Goal: Task Accomplishment & Management: Manage account settings

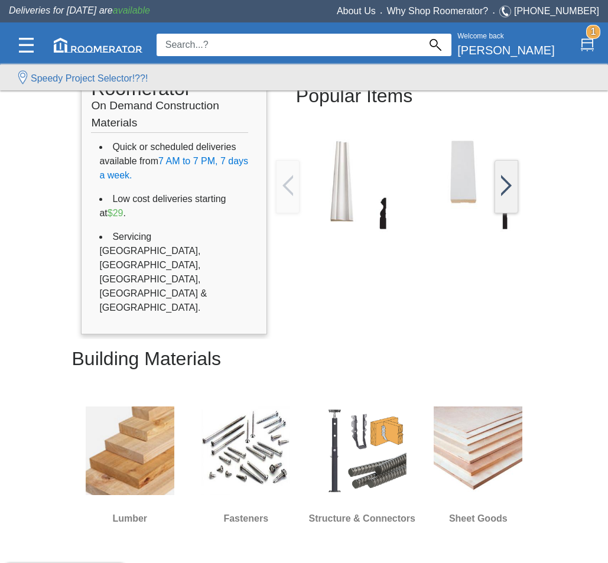
scroll to position [236, 0]
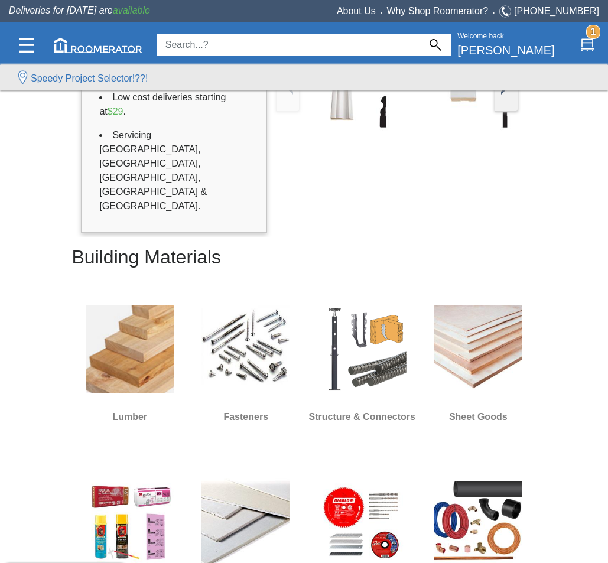
click at [489, 305] on img at bounding box center [478, 349] width 89 height 89
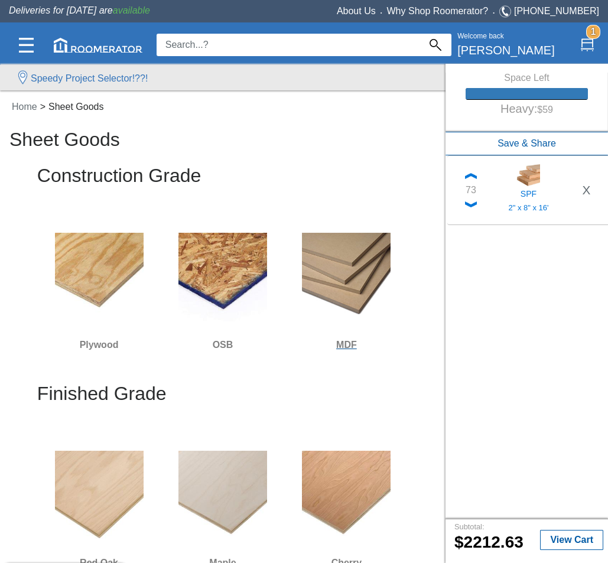
click at [349, 267] on img at bounding box center [346, 277] width 89 height 89
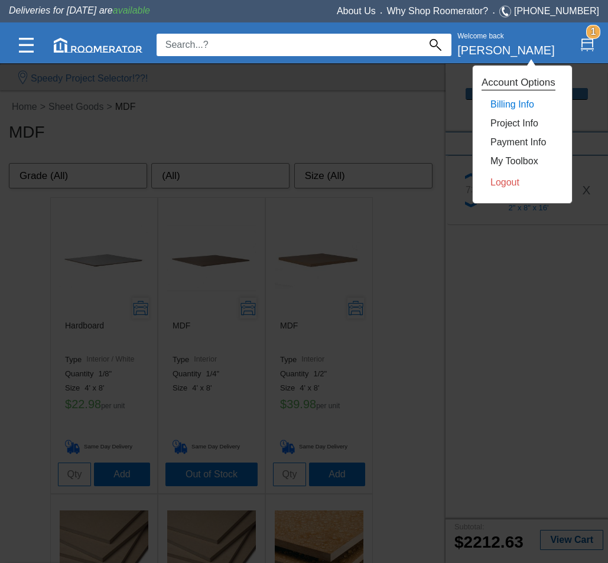
click at [501, 102] on link "Billing Info" at bounding box center [513, 104] width 44 height 10
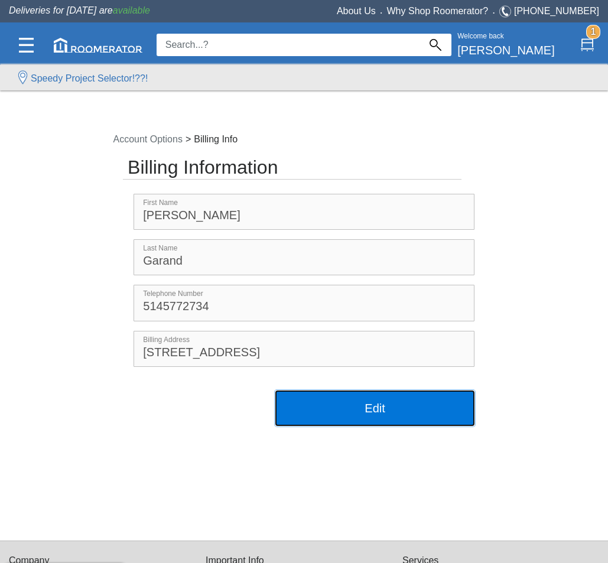
drag, startPoint x: 381, startPoint y: 410, endPoint x: 381, endPoint y: 398, distance: 12.4
click at [381, 410] on button "Edit" at bounding box center [374, 408] width 199 height 35
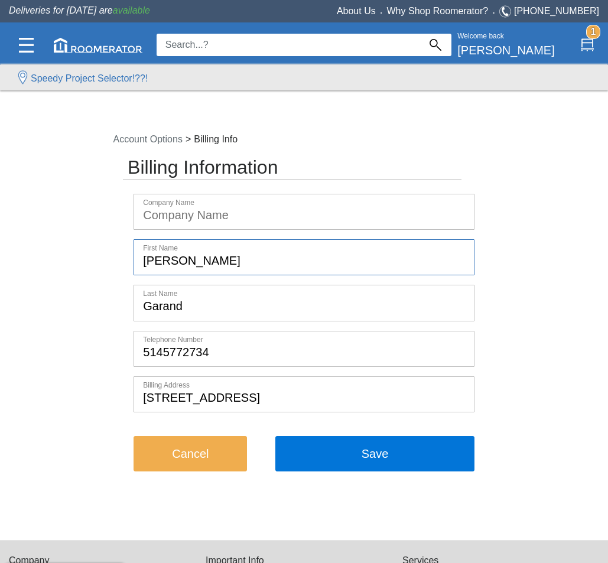
click at [241, 271] on input "Christopher" at bounding box center [303, 257] width 339 height 35
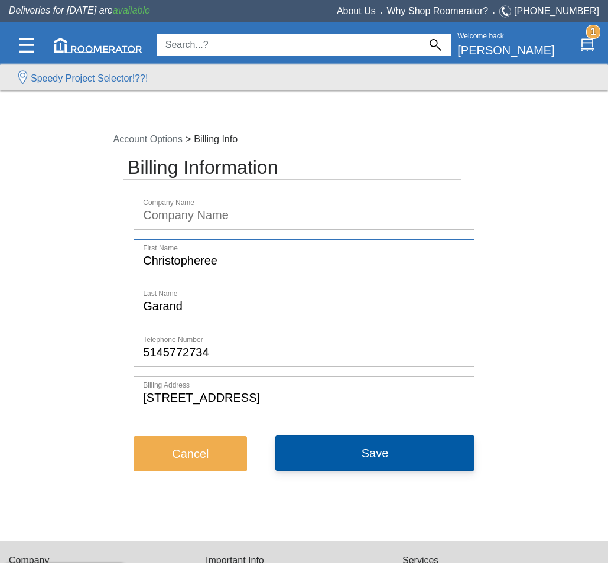
type input "Christopheree"
click at [347, 446] on button "Save" at bounding box center [374, 453] width 199 height 35
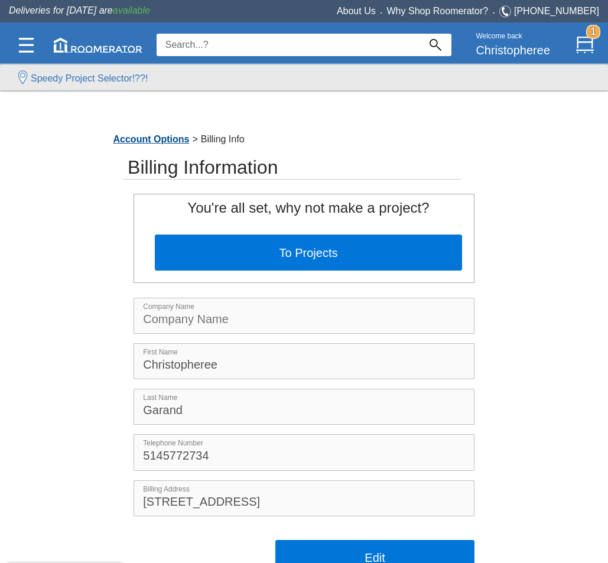
click at [147, 141] on link "Account Options" at bounding box center [152, 139] width 82 height 10
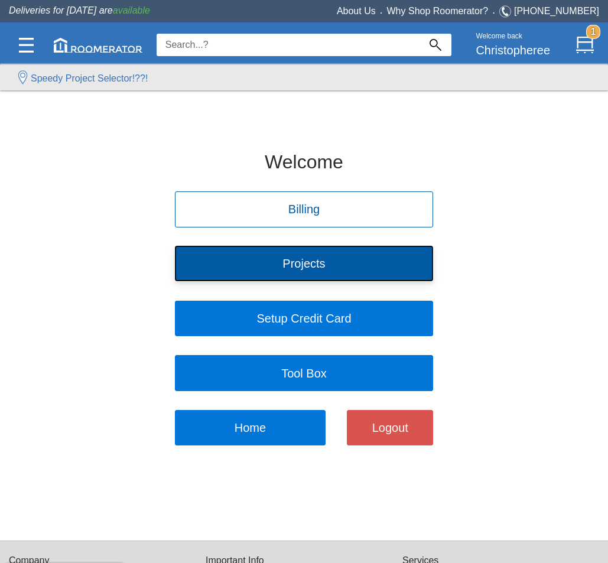
click at [305, 278] on button "Projects" at bounding box center [304, 263] width 258 height 35
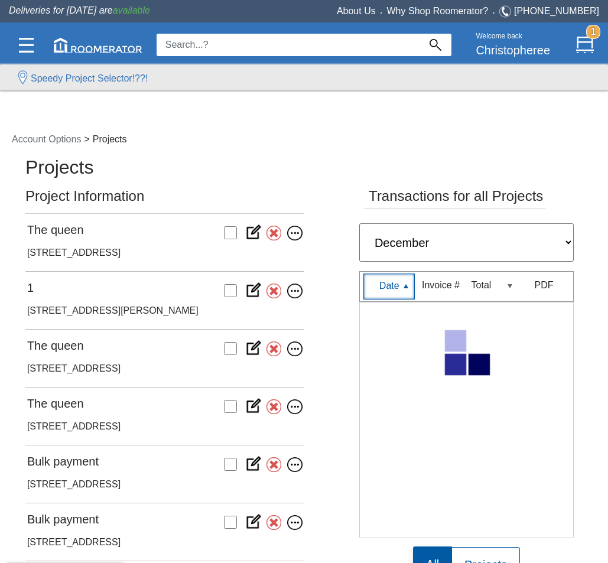
click at [67, 360] on div "12 York Street, Toronto" at bounding box center [164, 366] width 275 height 19
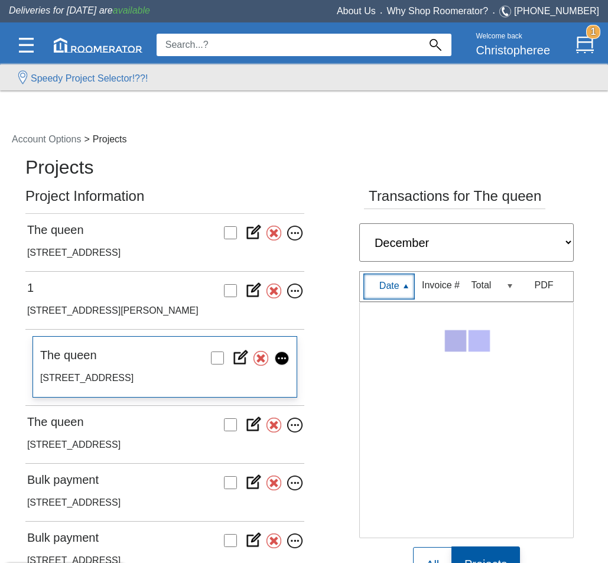
click at [486, 242] on select "All Transactions January February March April May June July August September Oc…" at bounding box center [466, 242] width 215 height 38
select select "January"
click at [359, 223] on select "All Transactions January February March April May June July August September Oc…" at bounding box center [466, 242] width 215 height 38
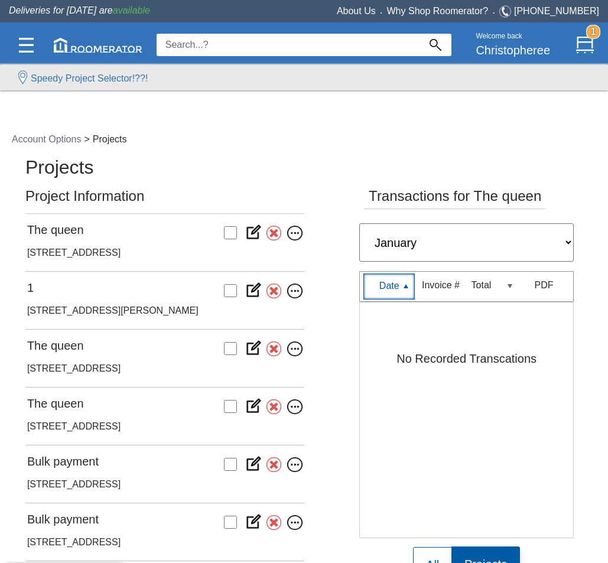
click at [249, 352] on img at bounding box center [253, 347] width 25 height 17
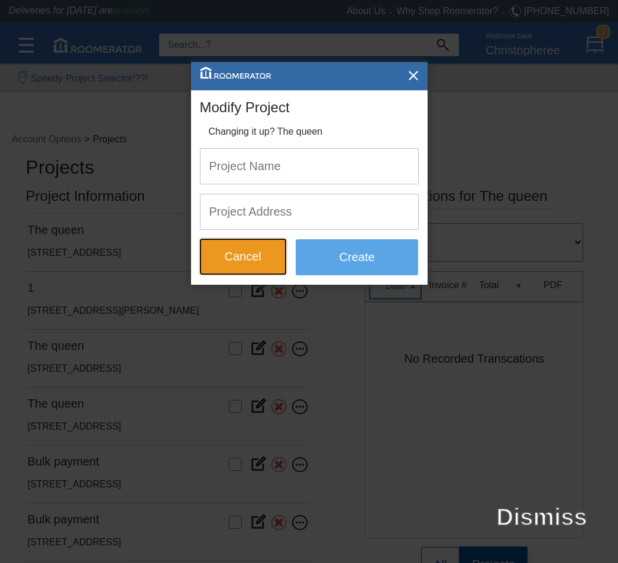
click at [275, 261] on button "Cancel" at bounding box center [243, 256] width 86 height 35
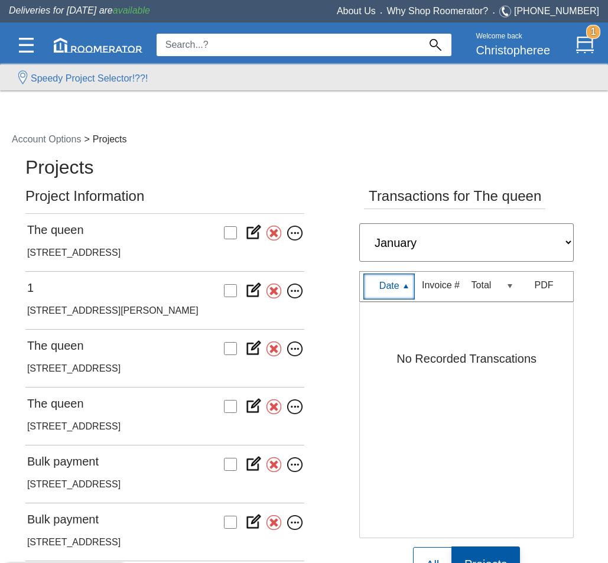
click at [295, 347] on img at bounding box center [291, 349] width 21 height 15
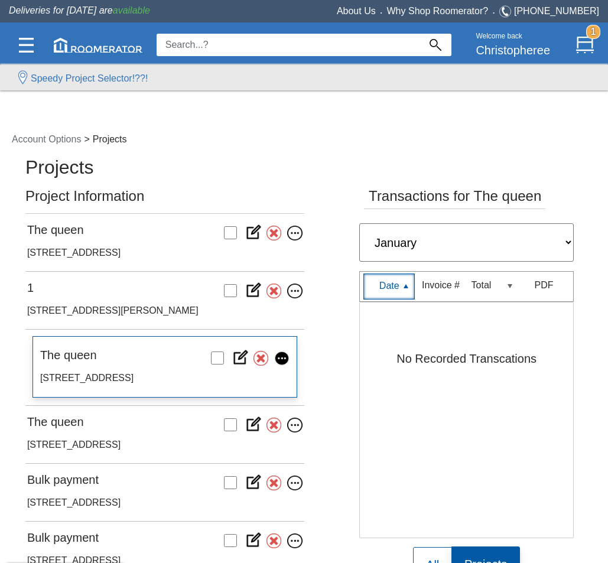
click at [257, 142] on nav "Account Options > Projects" at bounding box center [302, 140] width 605 height 32
click at [43, 132] on ul "Account Options > Projects" at bounding box center [69, 139] width 121 height 14
click at [39, 139] on link "Account Options" at bounding box center [50, 139] width 82 height 10
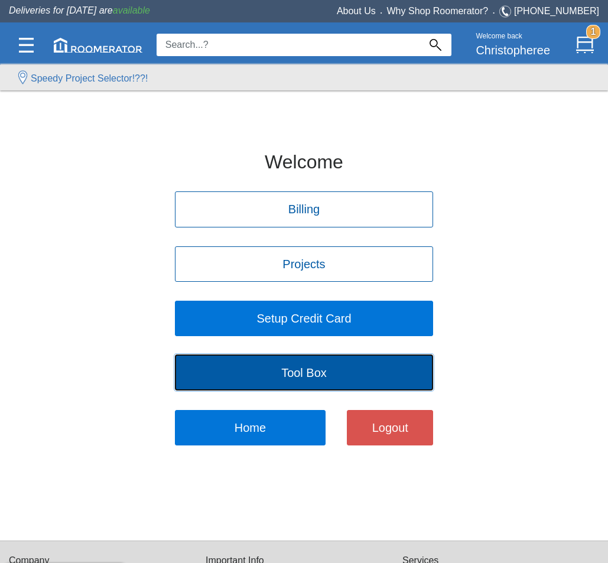
click at [360, 368] on button "Tool Box" at bounding box center [304, 372] width 258 height 35
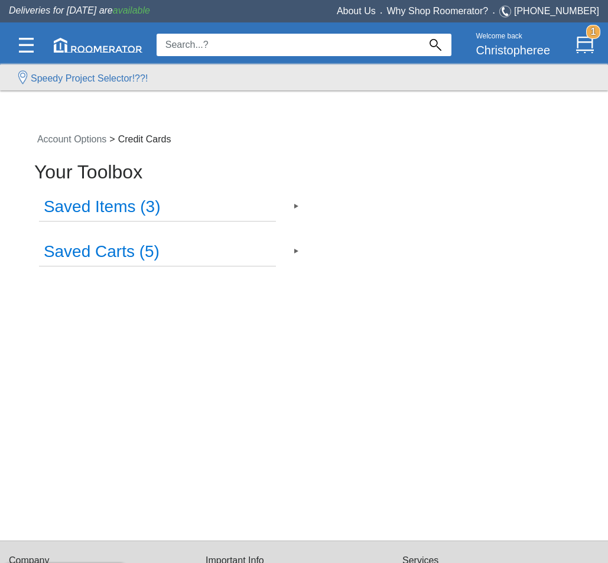
click at [155, 209] on h3 "Saved Items (3)" at bounding box center [157, 207] width 237 height 28
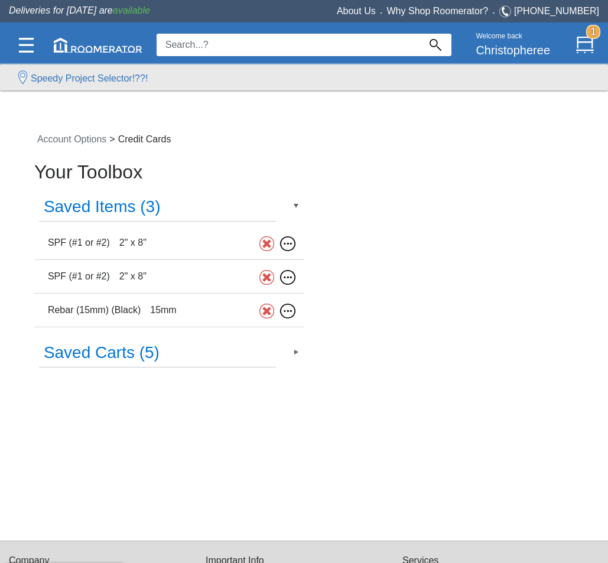
click at [266, 242] on img at bounding box center [266, 243] width 15 height 15
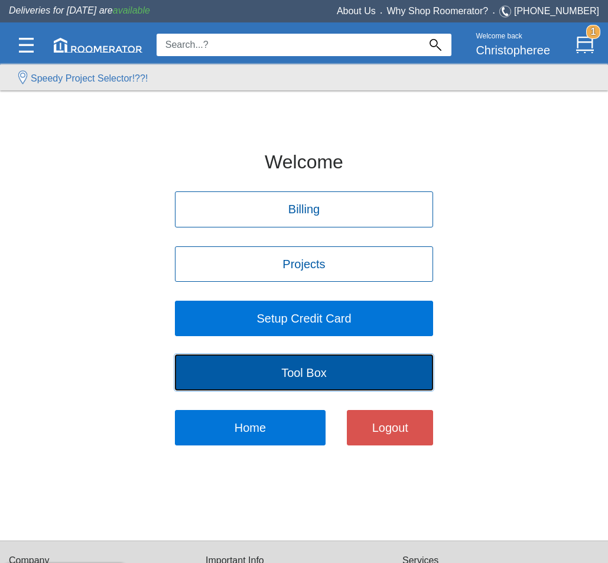
click at [251, 359] on button "Tool Box" at bounding box center [304, 372] width 258 height 35
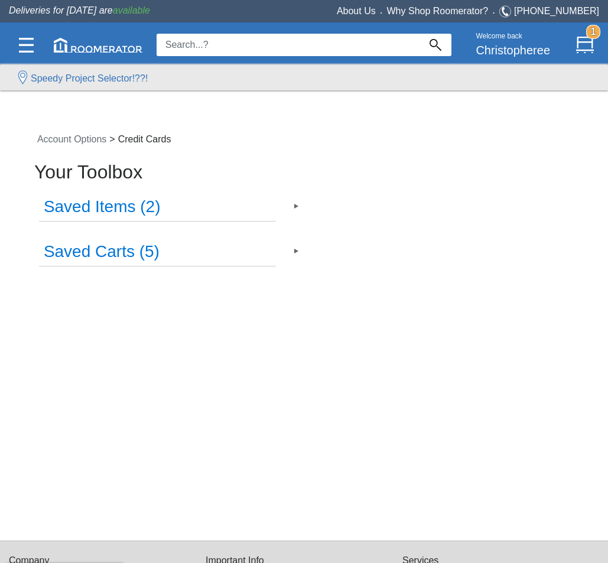
click at [202, 199] on h3 "Saved Items (2)" at bounding box center [157, 207] width 237 height 28
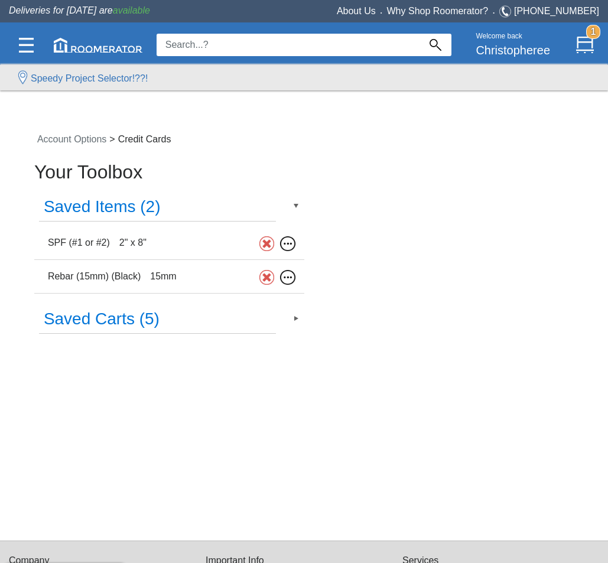
click at [252, 319] on h3 "Saved Carts (5)" at bounding box center [157, 320] width 237 height 28
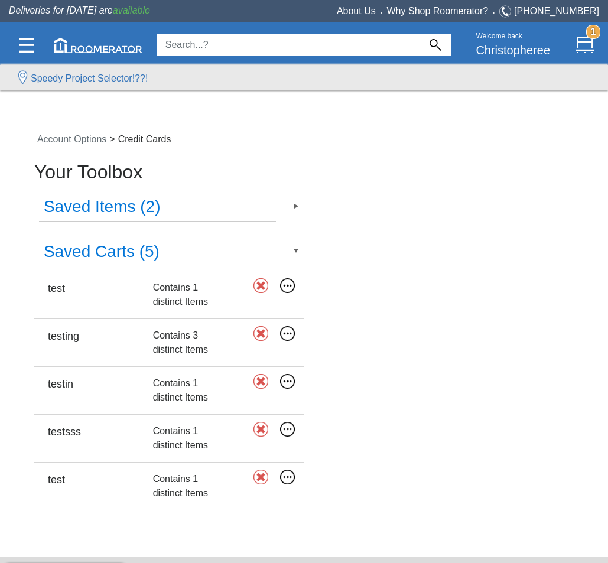
click at [167, 285] on label "Contains 1 distinct Items" at bounding box center [190, 295] width 74 height 28
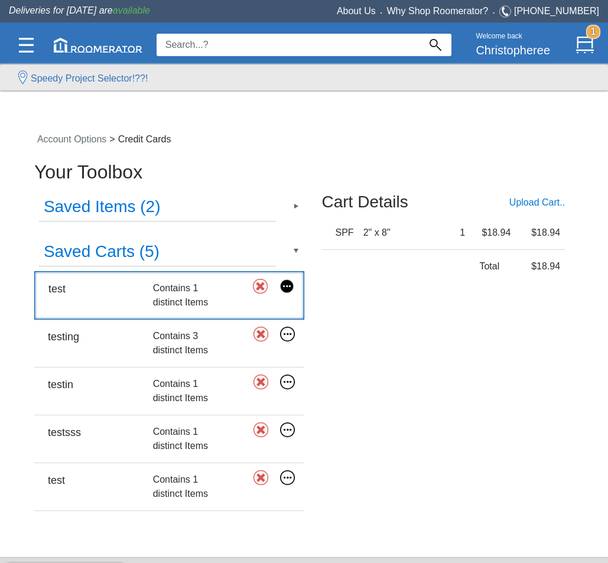
click at [204, 359] on div "Contains 3 distinct Items" at bounding box center [190, 343] width 84 height 38
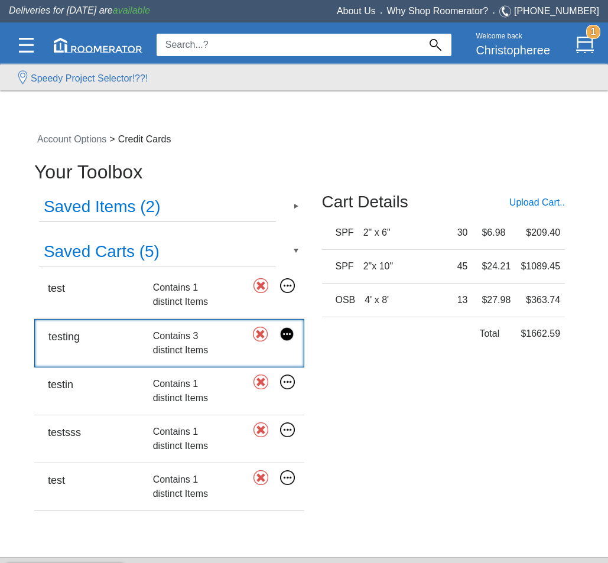
click at [198, 392] on label "Contains 1 distinct Items" at bounding box center [190, 391] width 74 height 28
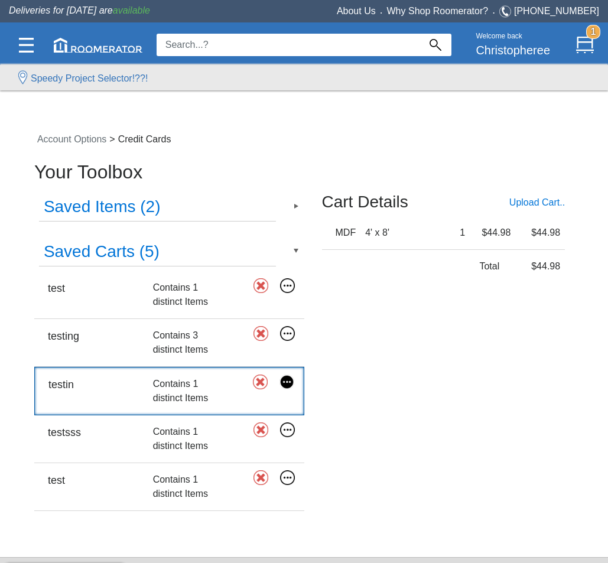
click at [199, 424] on div "Contains 1 distinct Items" at bounding box center [190, 439] width 84 height 38
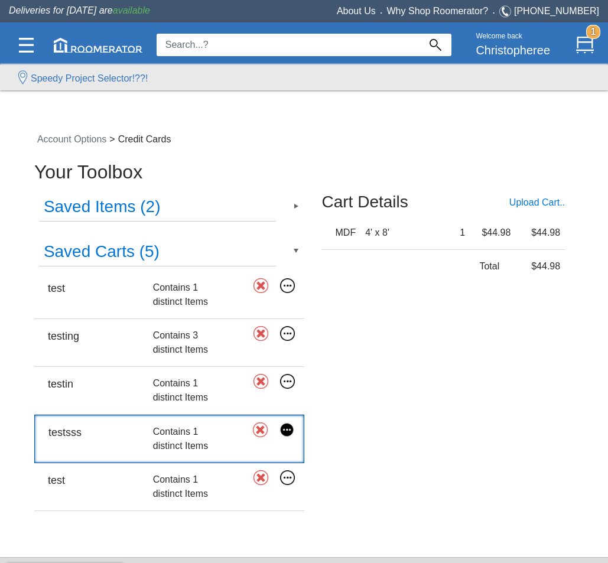
click at [199, 482] on label "Contains 1 distinct Items" at bounding box center [190, 487] width 74 height 28
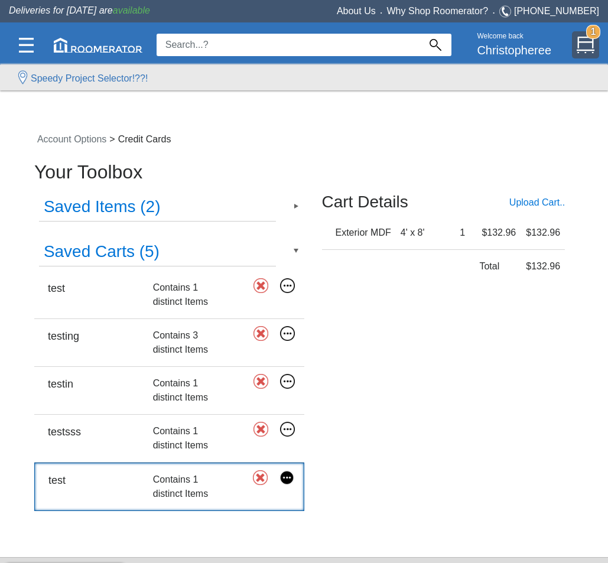
click at [579, 43] on img at bounding box center [586, 45] width 18 height 18
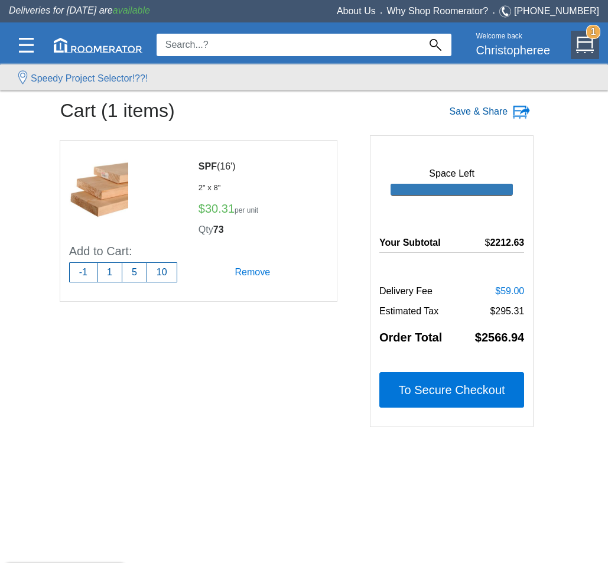
click at [514, 113] on img at bounding box center [521, 112] width 18 height 18
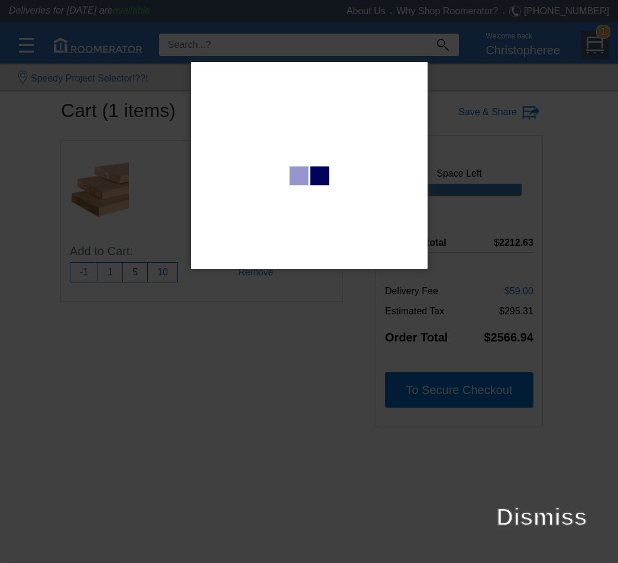
click at [470, 126] on div at bounding box center [309, 281] width 618 height 563
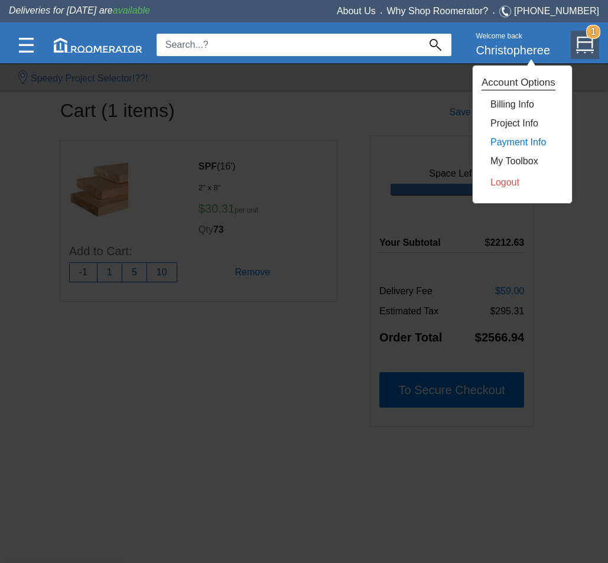
click at [527, 143] on link "Payment Info" at bounding box center [519, 142] width 56 height 10
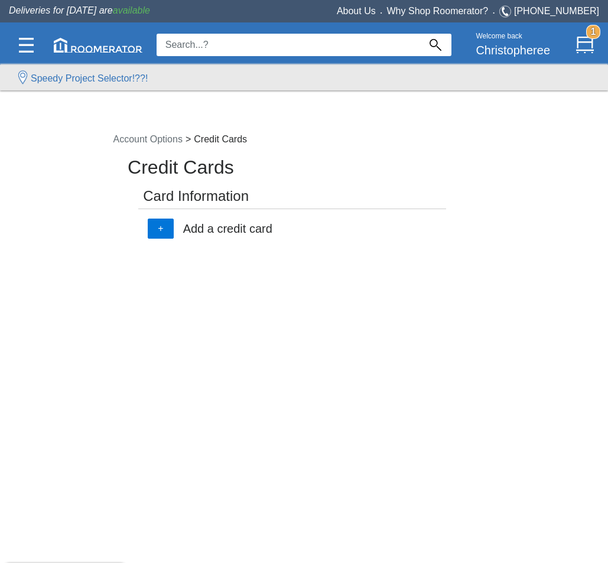
click at [207, 216] on div "Card Information + Add a credit card" at bounding box center [304, 221] width 340 height 64
click at [206, 224] on h5 "Add a credit card" at bounding box center [227, 228] width 89 height 13
click at [132, 228] on div "Credit Cards Card Information + Add a credit card" at bounding box center [304, 396] width 372 height 473
click at [163, 229] on button "+" at bounding box center [160, 228] width 25 height 20
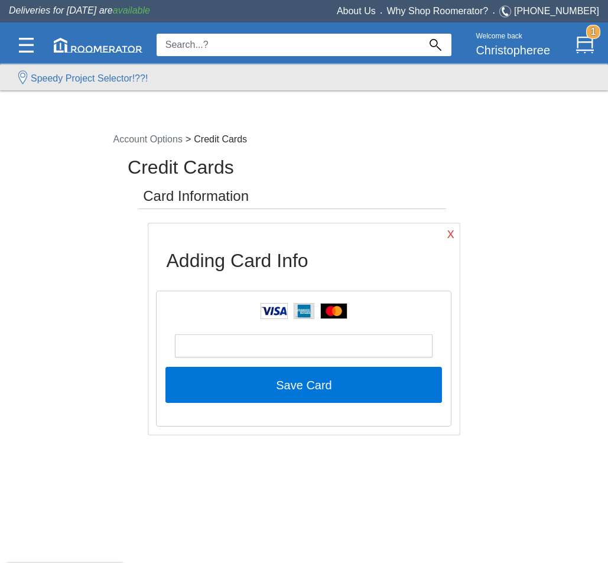
click at [490, 187] on div "Account Options > Credit Cards Credit Cards Card Information x Adding Card Info…" at bounding box center [304, 378] width 405 height 509
